Goal: Task Accomplishment & Management: Use online tool/utility

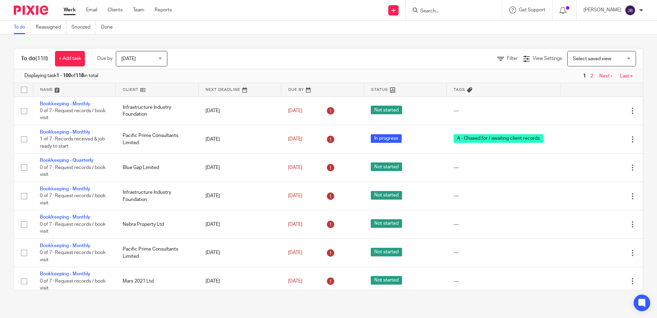
click at [442, 13] on input "Search" at bounding box center [451, 11] width 62 height 6
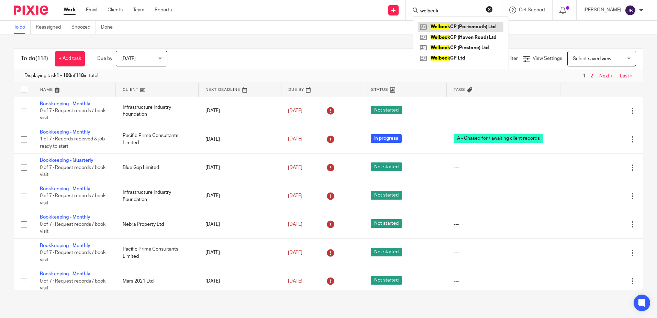
type input "welbeck"
click at [459, 24] on link at bounding box center [460, 27] width 85 height 10
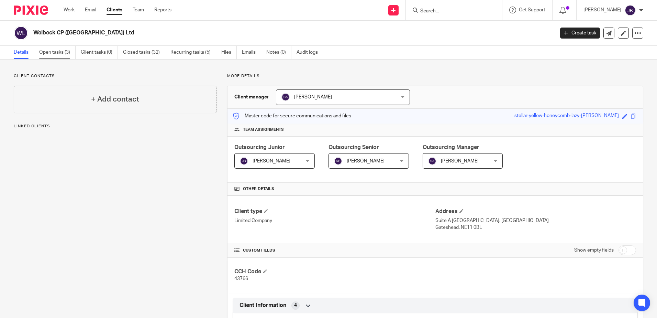
click at [56, 52] on link "Open tasks (3)" at bounding box center [57, 52] width 36 height 13
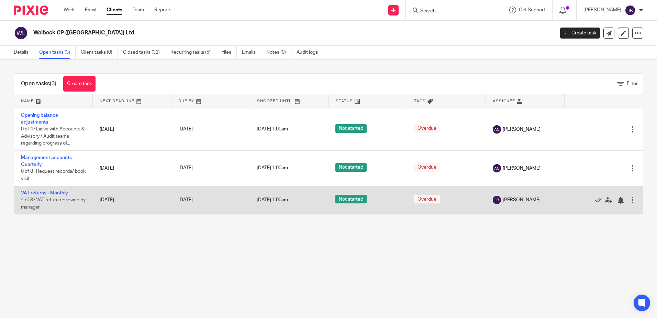
click at [48, 192] on link "VAT returns - Monthly" at bounding box center [44, 193] width 47 height 5
